Goal: Task Accomplishment & Management: Manage account settings

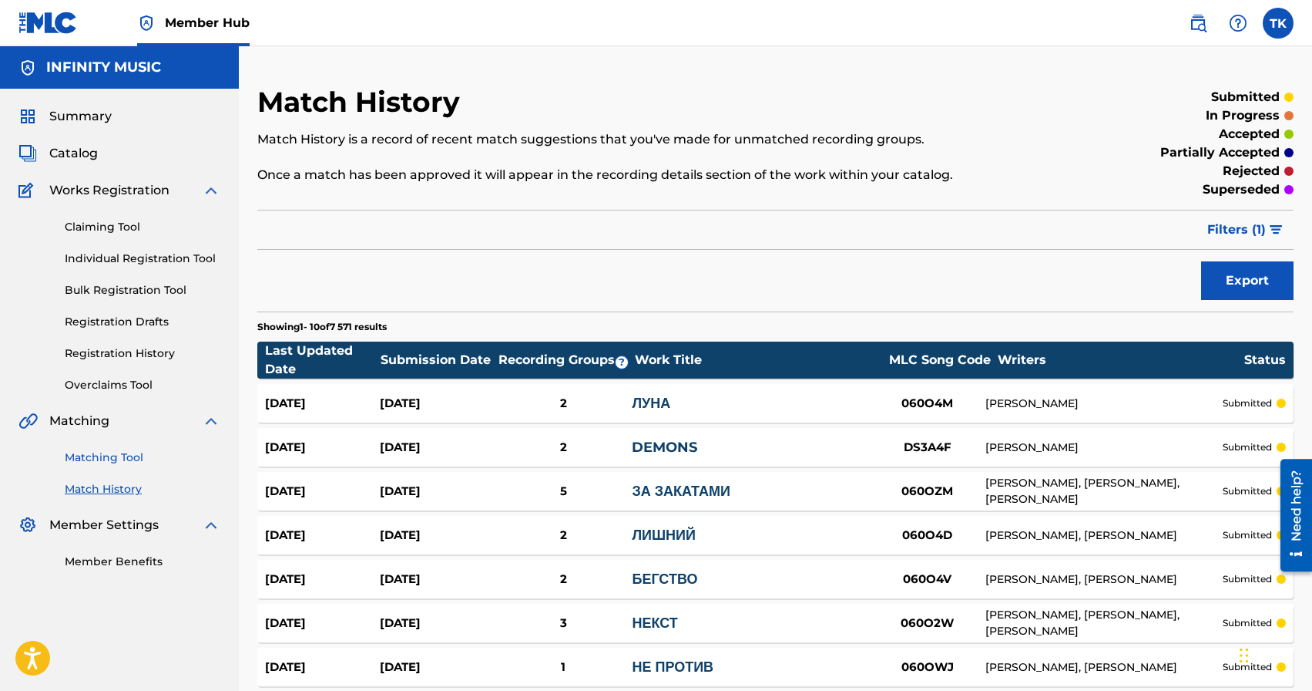
click at [115, 456] on link "Matching Tool" at bounding box center [143, 457] width 156 height 16
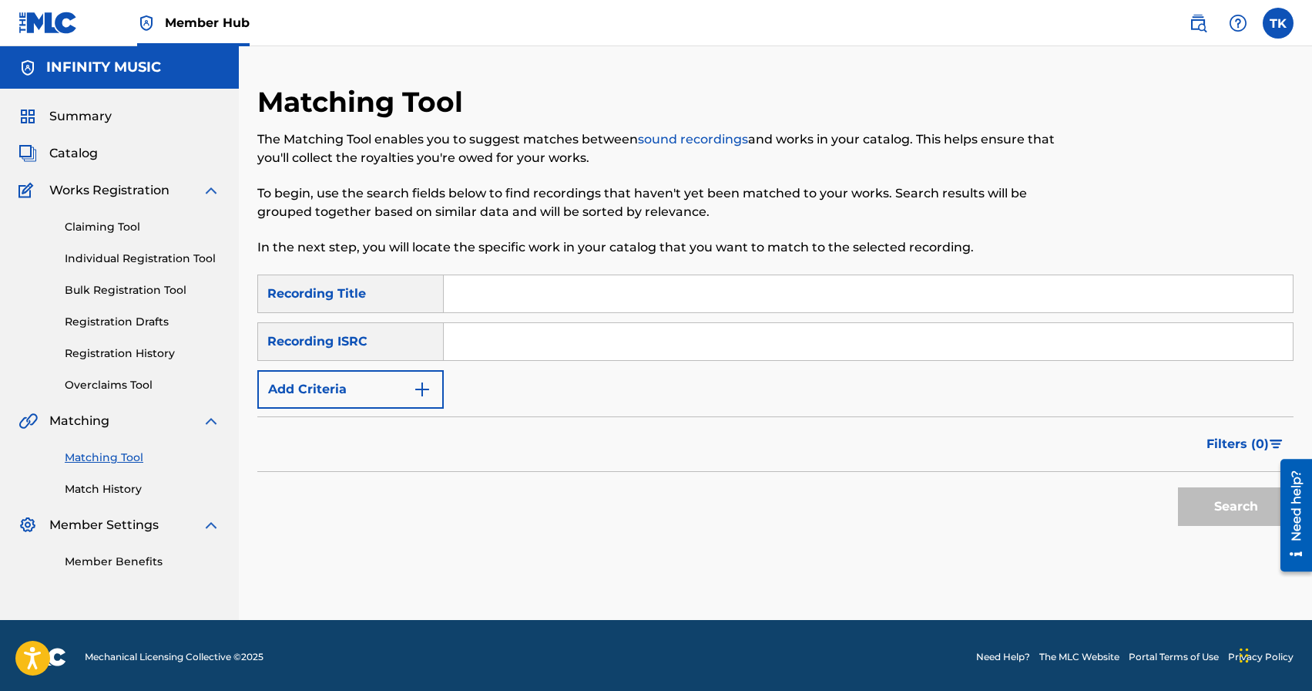
click at [115, 477] on div "Matching Tool Match History" at bounding box center [119, 463] width 202 height 67
click at [115, 481] on link "Match History" at bounding box center [143, 489] width 156 height 16
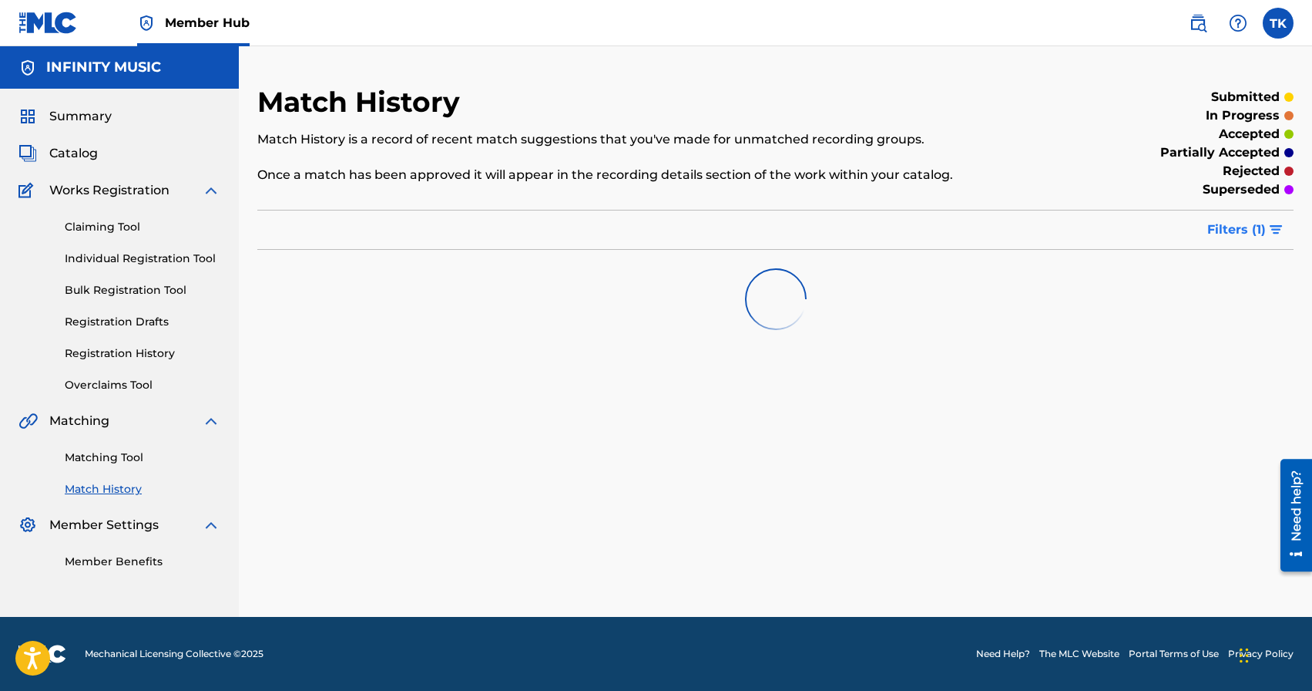
click at [1238, 236] on span "Filters ( 1 )" at bounding box center [1237, 229] width 59 height 18
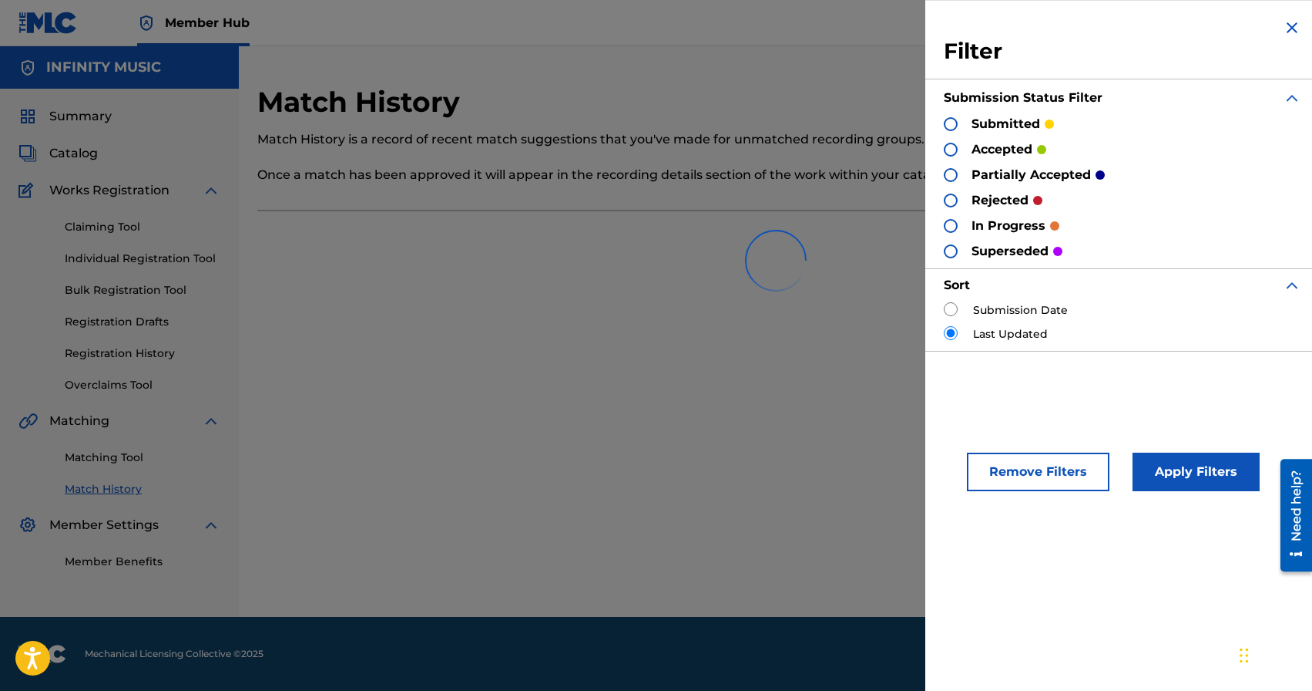
click at [953, 306] on div at bounding box center [775, 260] width 1037 height 99
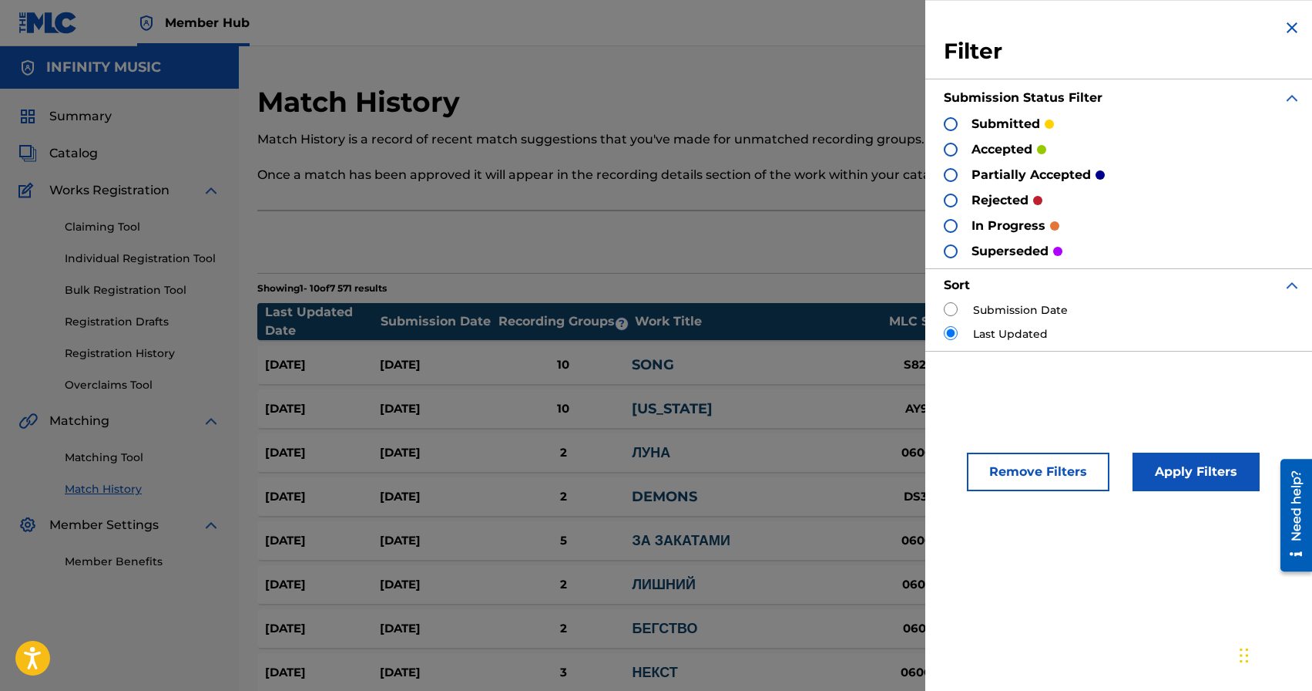
click at [951, 309] on input "radio" at bounding box center [951, 309] width 14 height 14
radio input "true"
click at [1201, 480] on button "Apply Filters" at bounding box center [1196, 471] width 127 height 39
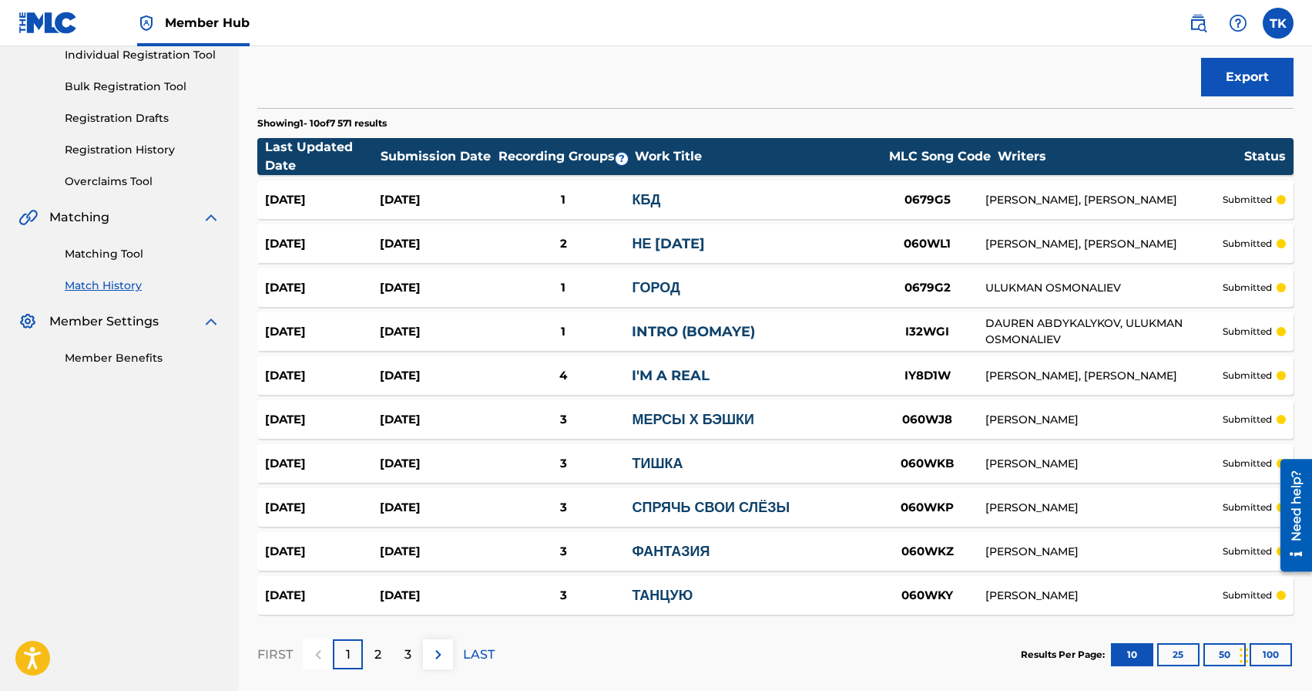
scroll to position [281, 0]
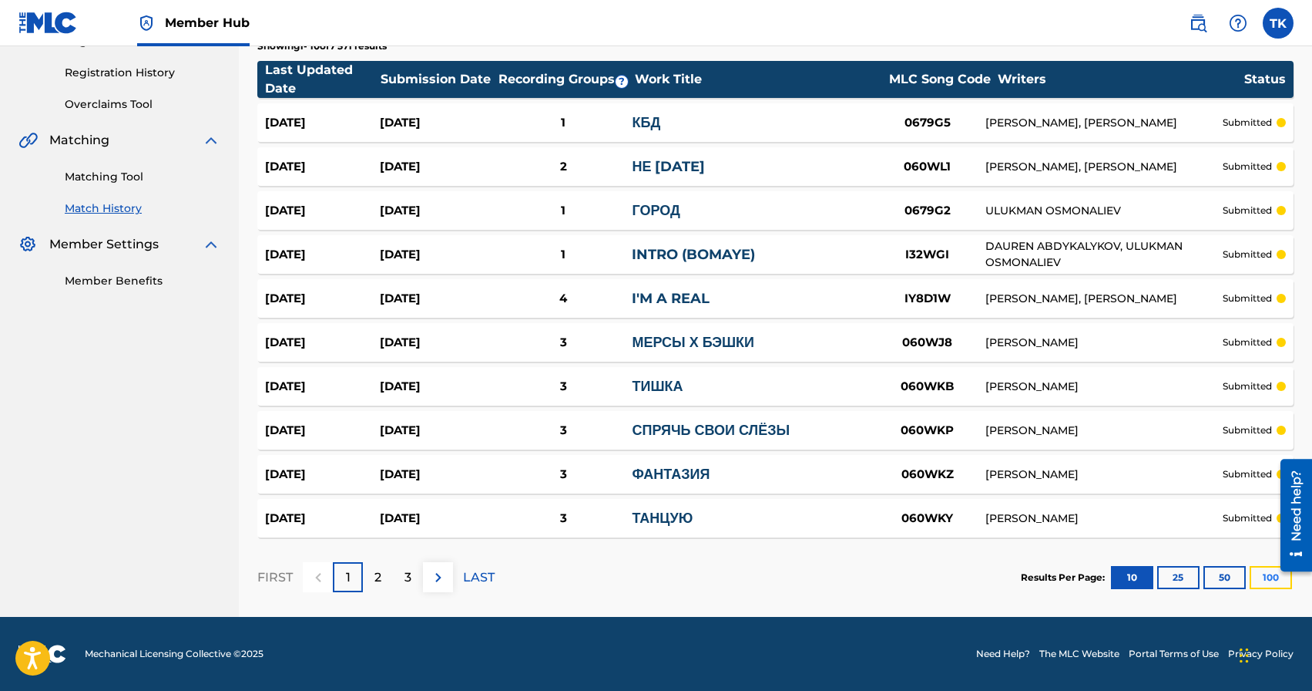
click at [1274, 581] on button "100" at bounding box center [1271, 577] width 42 height 23
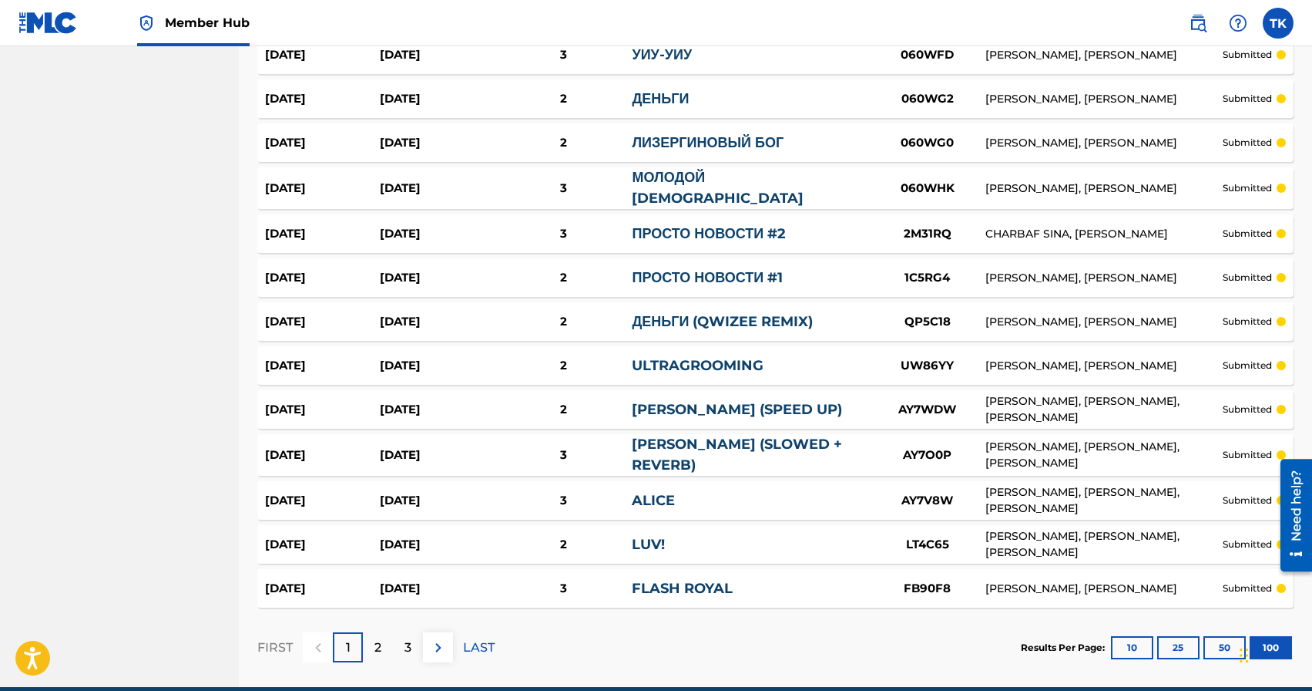
scroll to position [4249, 0]
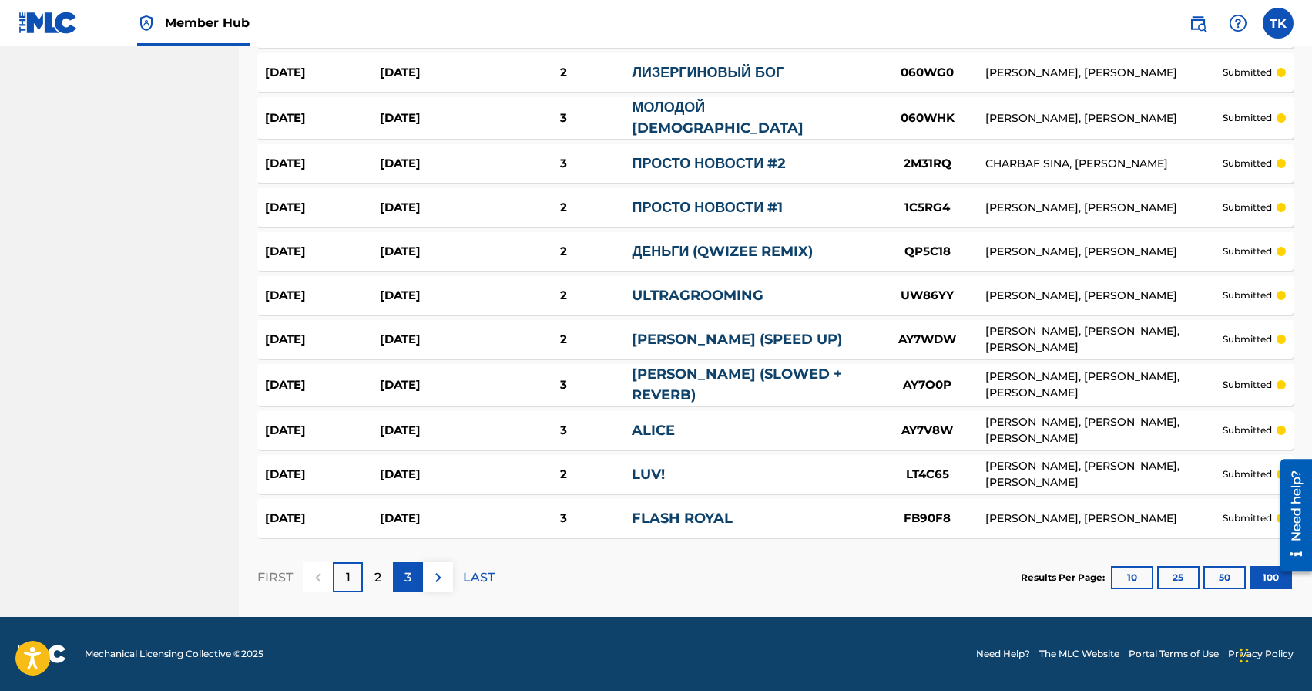
click at [408, 580] on p "3" at bounding box center [408, 577] width 7 height 18
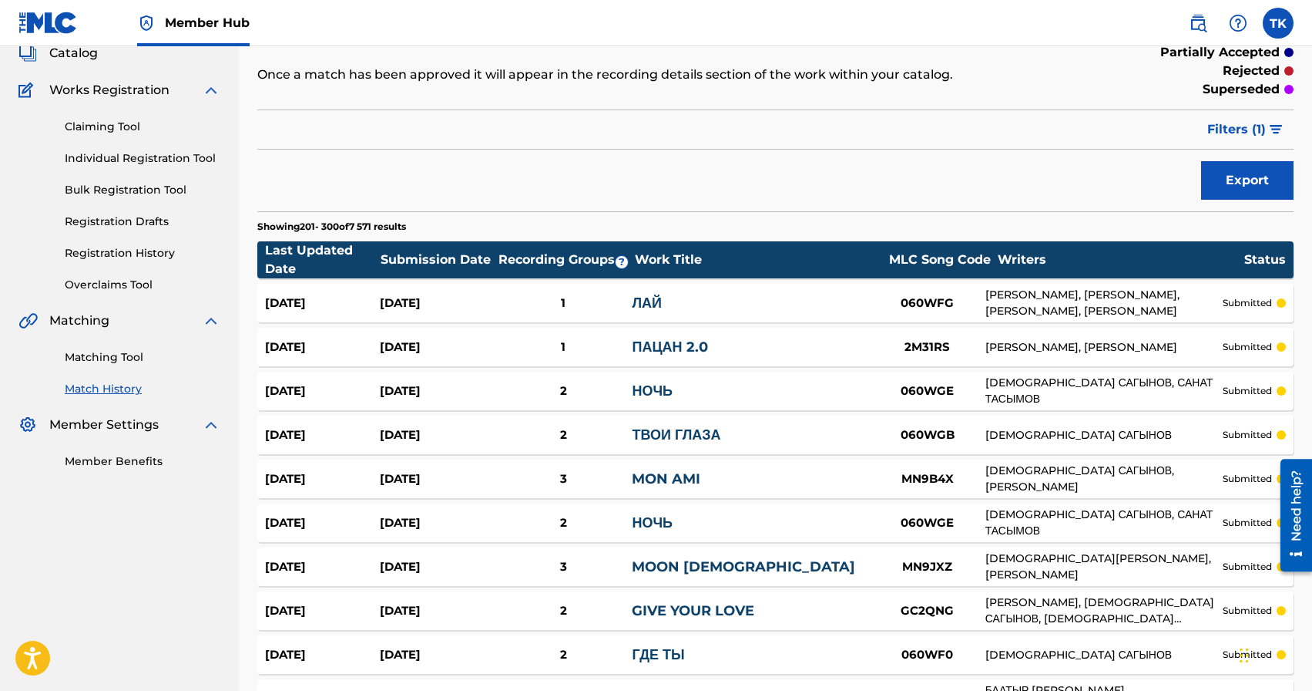
scroll to position [92, 0]
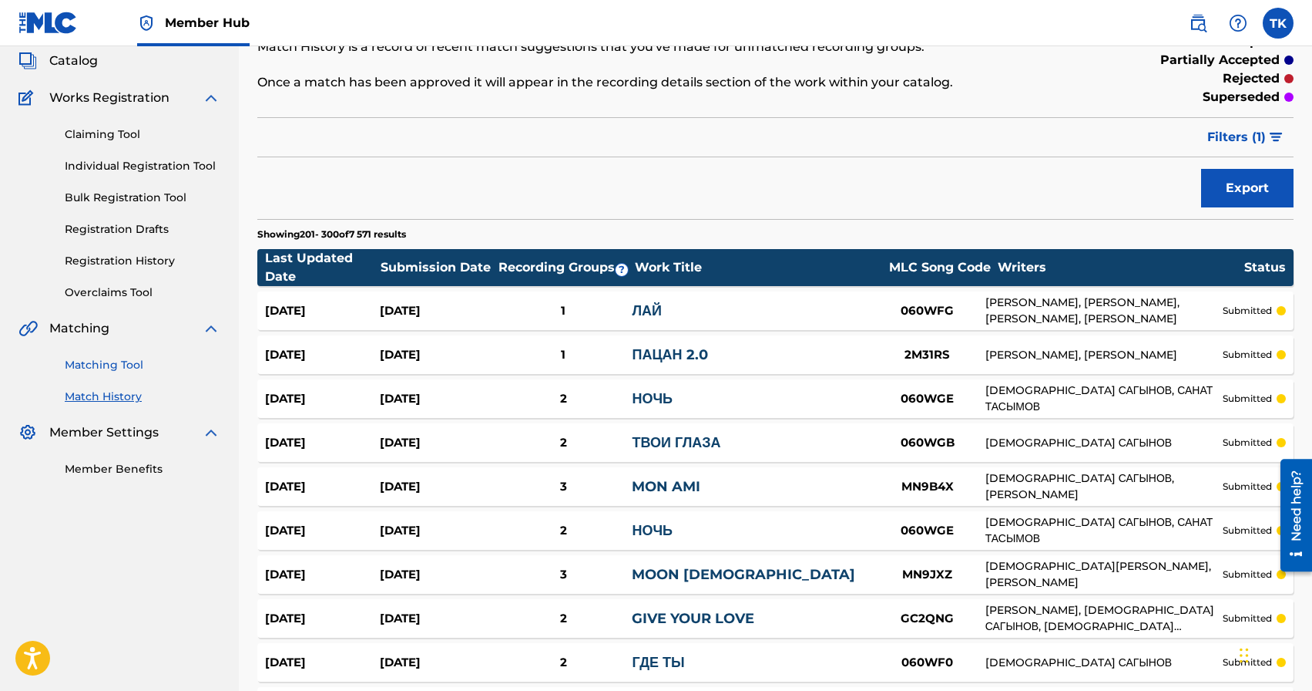
click at [126, 365] on link "Matching Tool" at bounding box center [143, 365] width 156 height 16
